Goal: Transaction & Acquisition: Purchase product/service

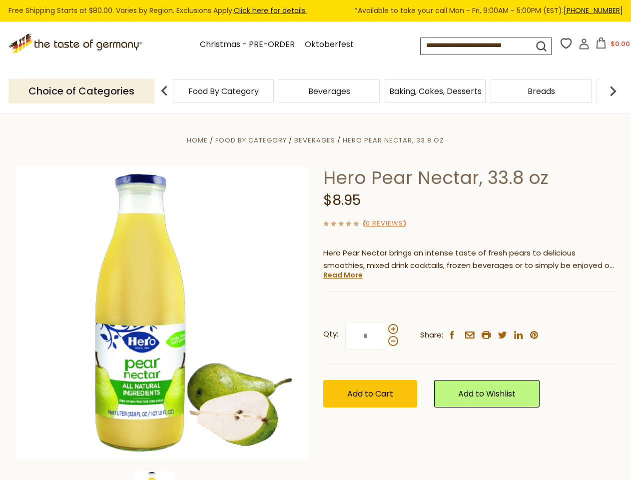
click at [315, 240] on div "Home Food By Category [GEOGRAPHIC_DATA] Hero Pear Nectar, 33.8 oz Hero Pear Nec…" at bounding box center [315, 326] width 614 height 385
click at [479, 45] on input at bounding box center [470, 45] width 95 height 14
click at [611, 46] on span "$0.00" at bounding box center [619, 43] width 19 height 9
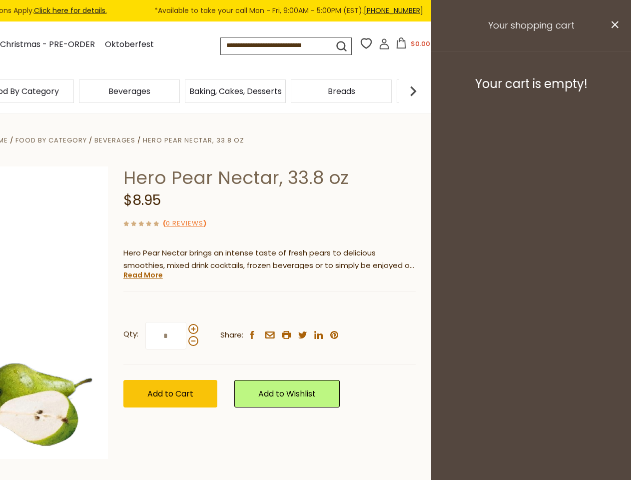
click at [182, 91] on div "Beverages" at bounding box center [129, 90] width 106 height 23
click at [613, 91] on h3 "Your cart is empty!" at bounding box center [531, 83] width 175 height 15
click at [315, 297] on div "Hero Pear Nectar, 33.8 oz $8.95 ( 0 Reviews ) Hero Pear Nectar brings an intens…" at bounding box center [269, 298] width 292 height 264
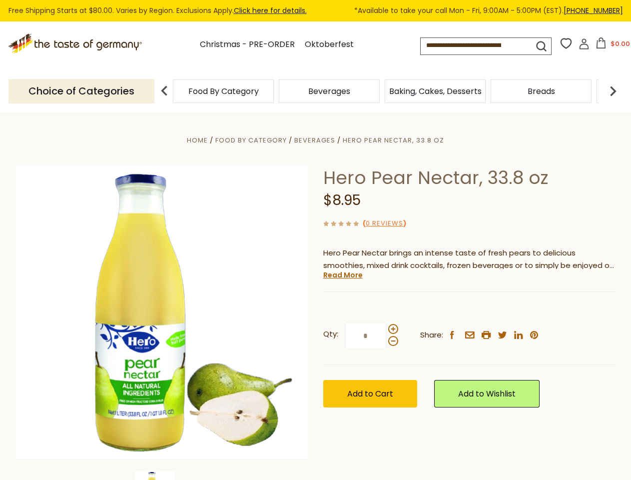
click at [162, 475] on div "Home Food By Category [GEOGRAPHIC_DATA] Hero Pear Nectar, 33.8 oz Hero Pear Nec…" at bounding box center [315, 326] width 614 height 385
click at [342, 275] on link "Read More" at bounding box center [342, 275] width 39 height 10
